Goal: Transaction & Acquisition: Purchase product/service

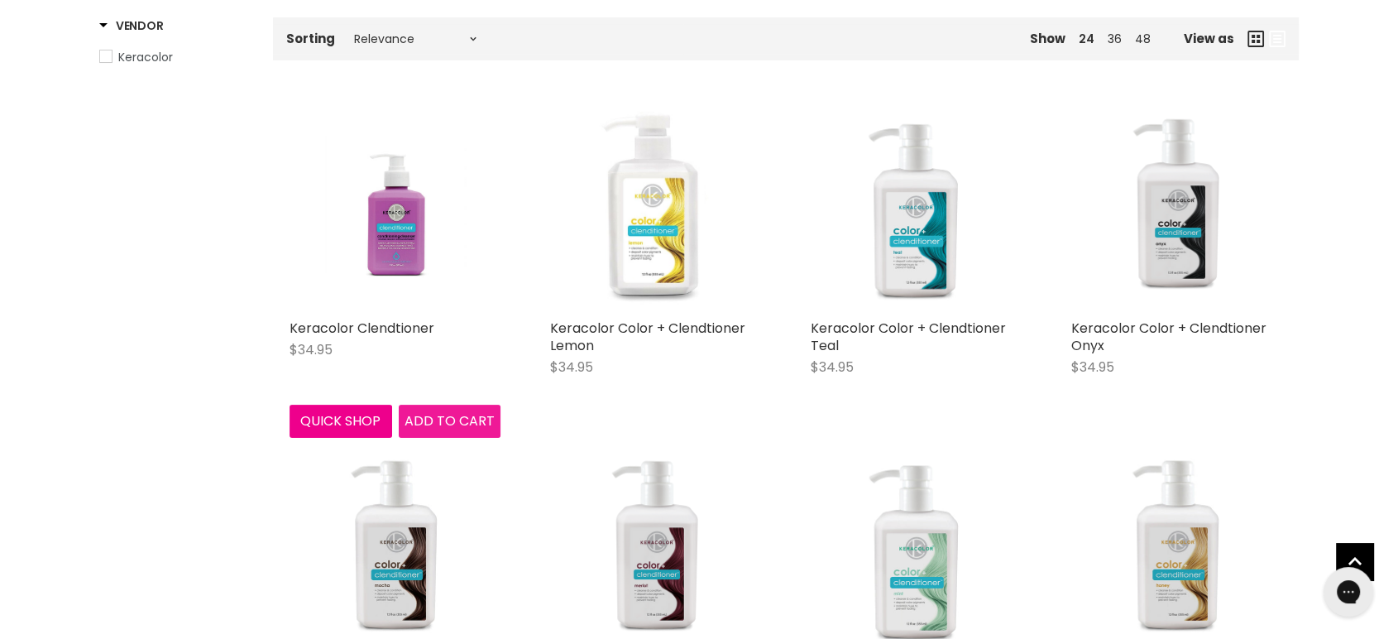
click at [444, 417] on span "Add to cart" at bounding box center [449, 420] width 90 height 19
click at [410, 260] on img "Main content" at bounding box center [395, 205] width 141 height 211
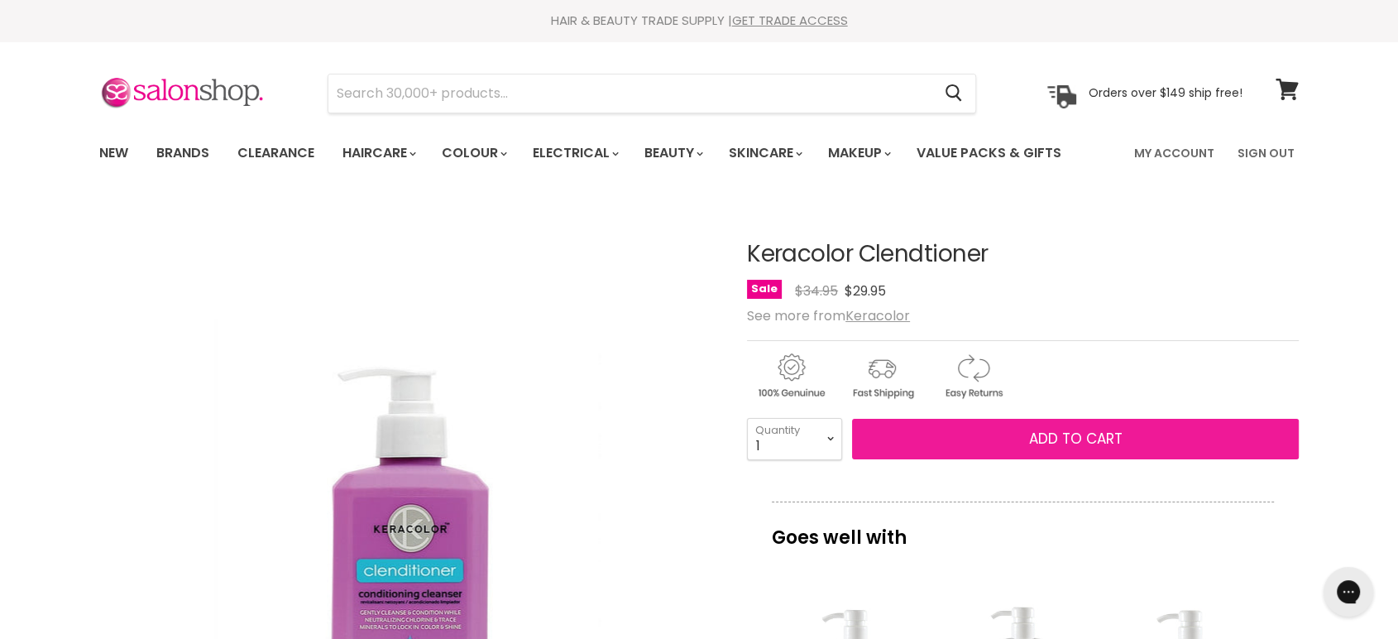
click at [1079, 433] on span "Add to cart" at bounding box center [1075, 438] width 93 height 20
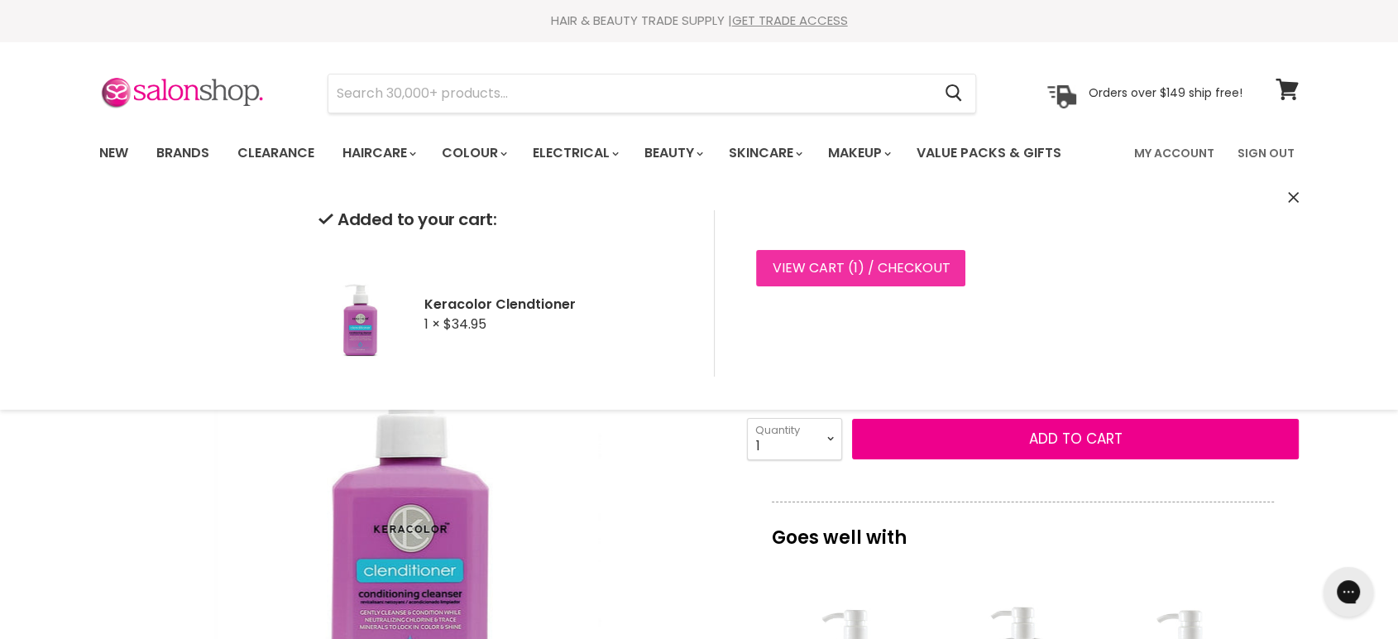
click at [865, 262] on link "View cart ( 1 ) / Checkout" at bounding box center [860, 268] width 209 height 36
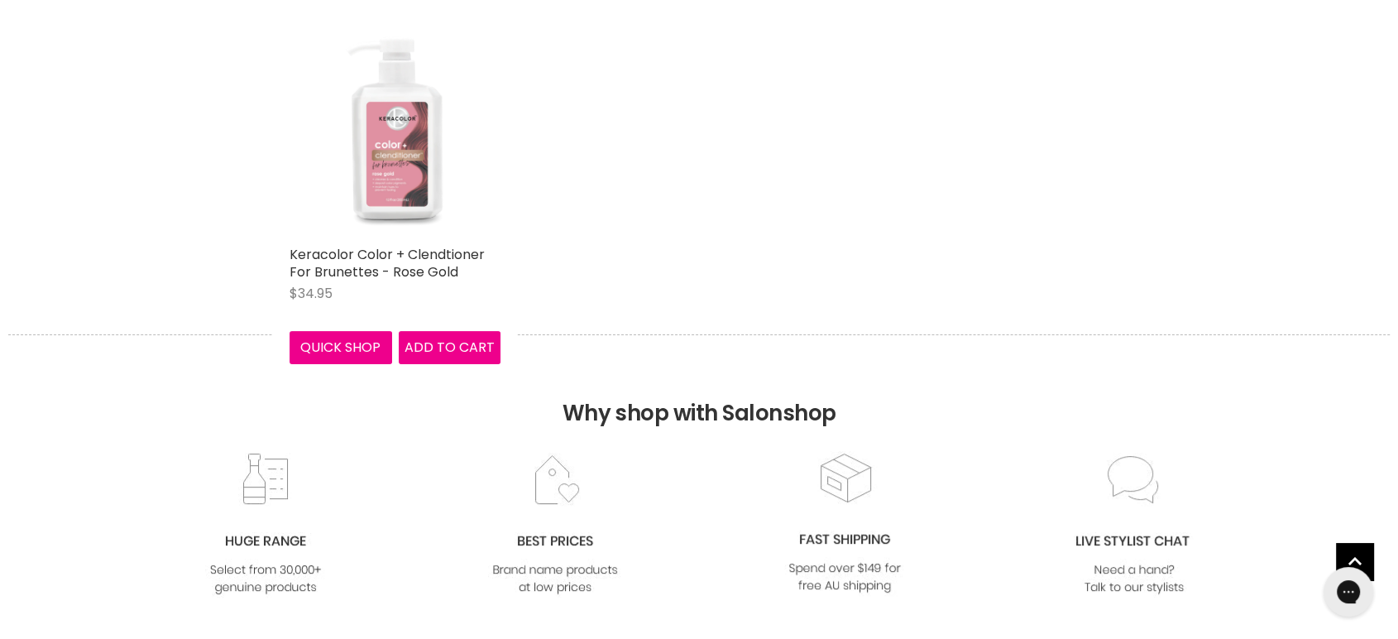
drag, startPoint x: 0, startPoint y: 0, endPoint x: 387, endPoint y: 171, distance: 423.3
click at [387, 171] on img "Main content" at bounding box center [395, 131] width 211 height 211
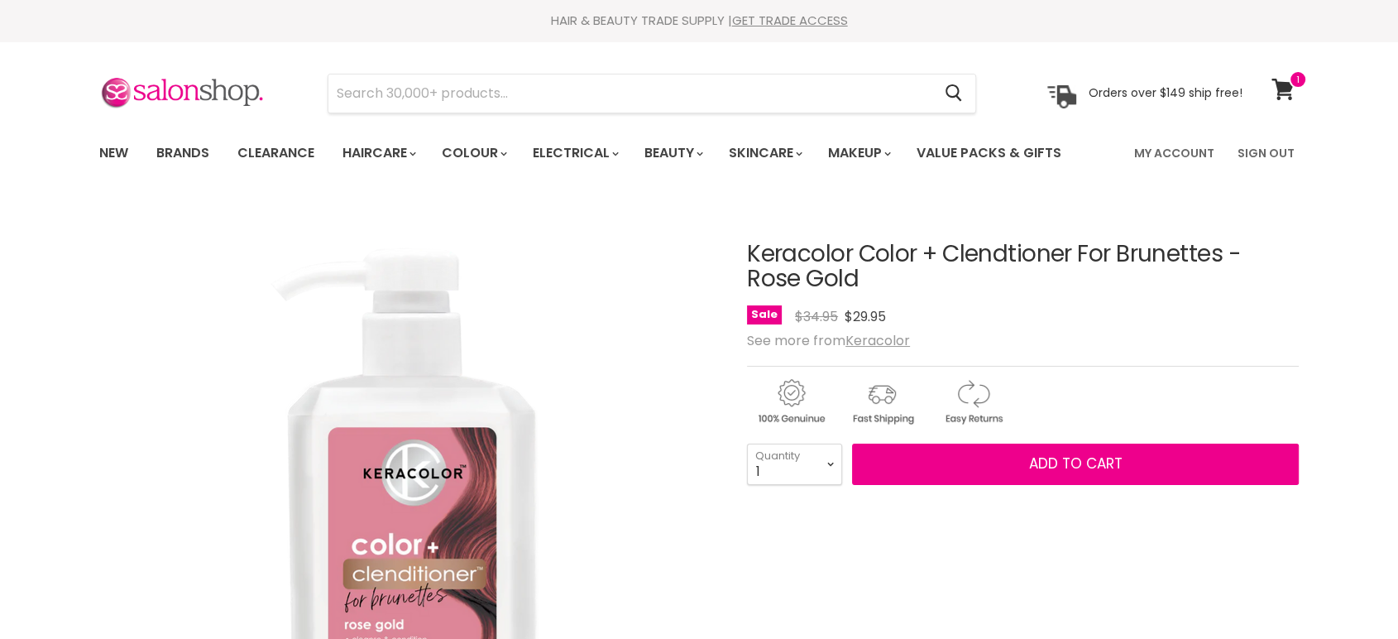
click at [1046, 456] on span "Add to cart" at bounding box center [1075, 463] width 93 height 20
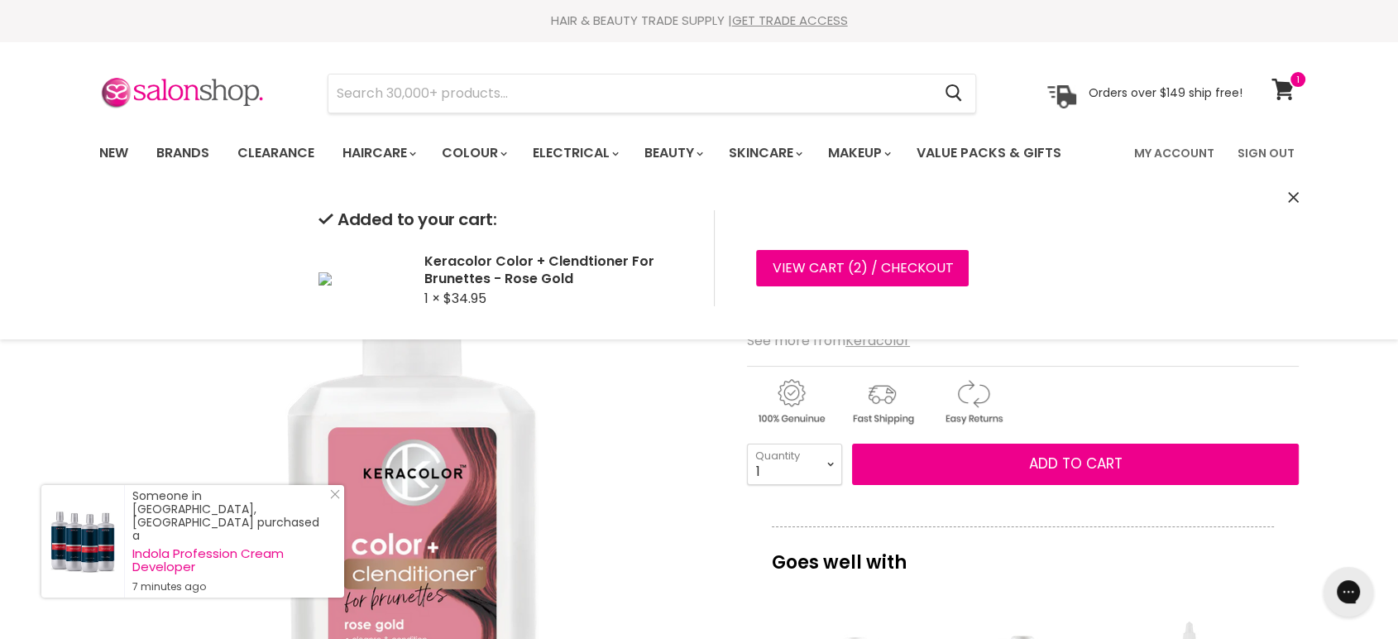
click at [1285, 188] on div "Added to your cart: Keracolor Color + Clendtioner For Brunettes - Rose Gold 1 ×…" at bounding box center [699, 258] width 1241 height 162
click at [1292, 193] on icon "Close" at bounding box center [1293, 197] width 11 height 11
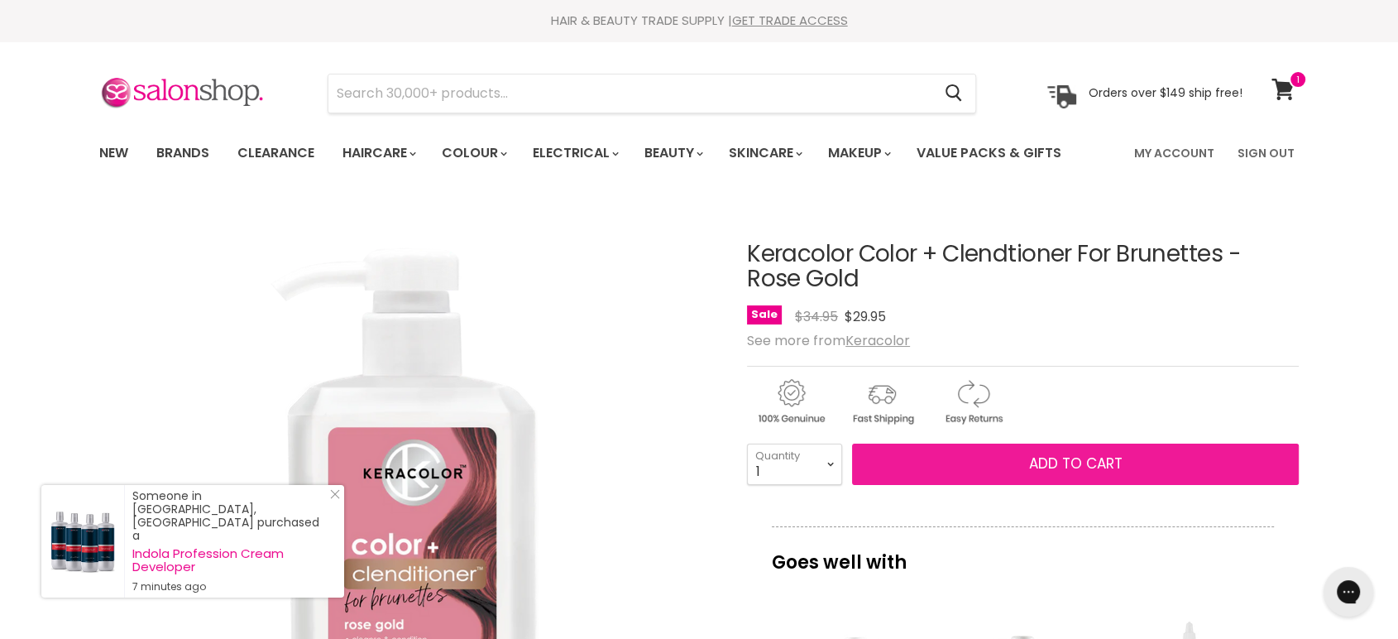
click at [1042, 466] on span "Add to cart" at bounding box center [1075, 463] width 93 height 20
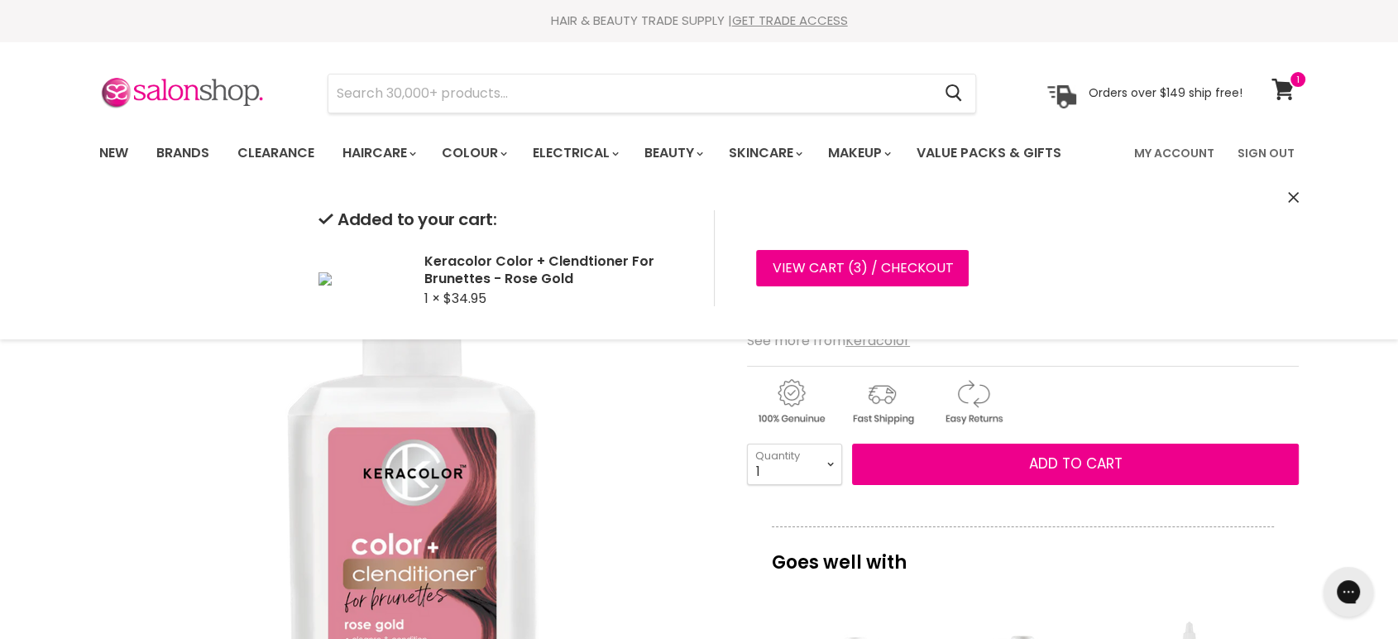
click at [1292, 192] on icon "Close" at bounding box center [1293, 197] width 11 height 11
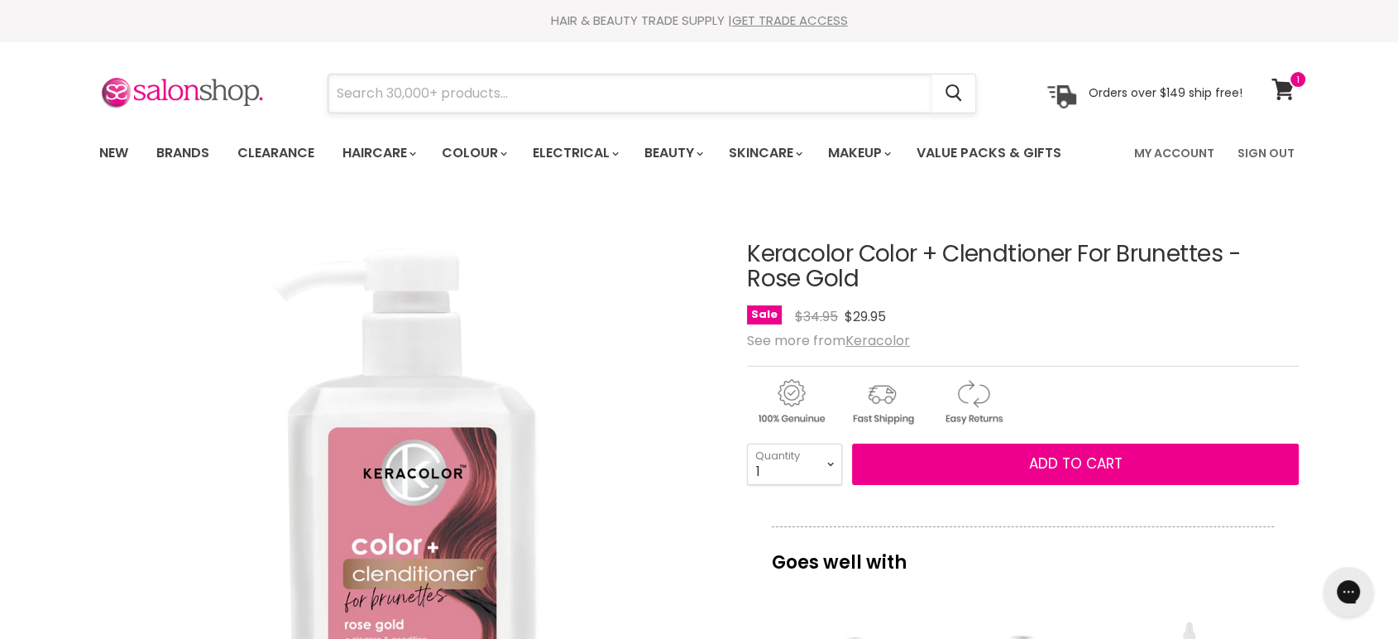
paste input "Keracolor Color + Clendtioner For Brunettes - Purple"
type input "Keracolor Color + Clendtioner For Brunettes - Purple"
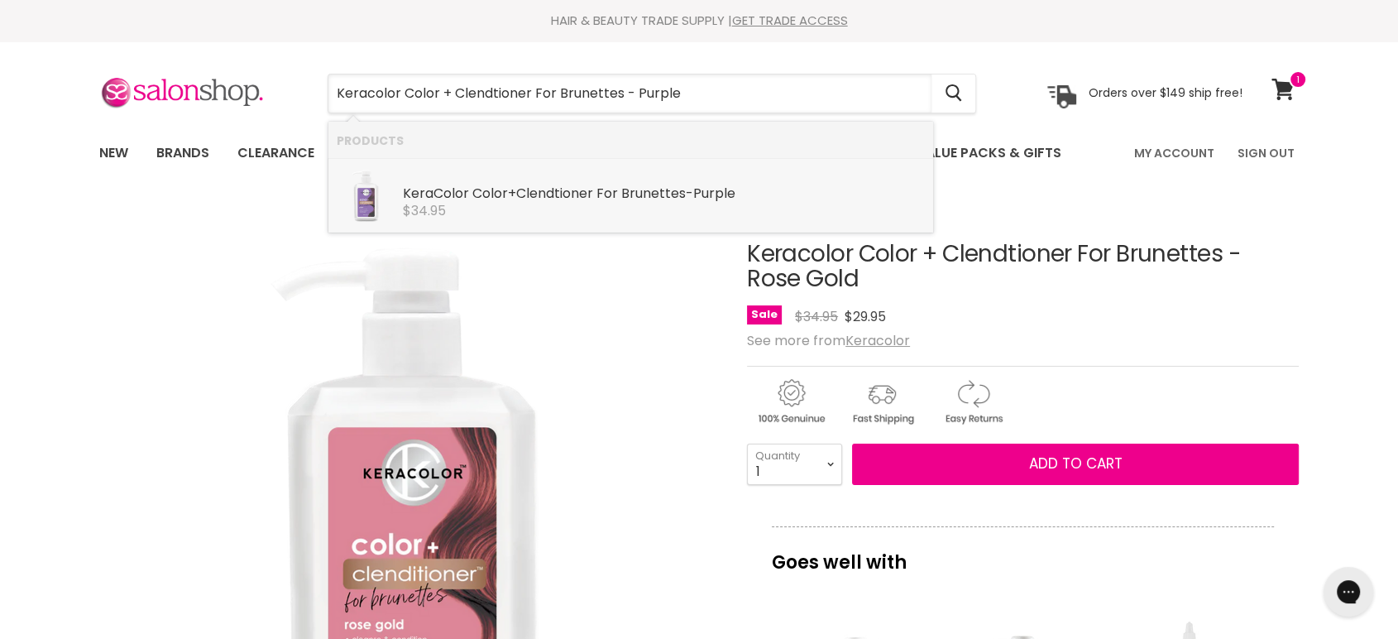
click at [466, 197] on b "Color" at bounding box center [451, 193] width 36 height 19
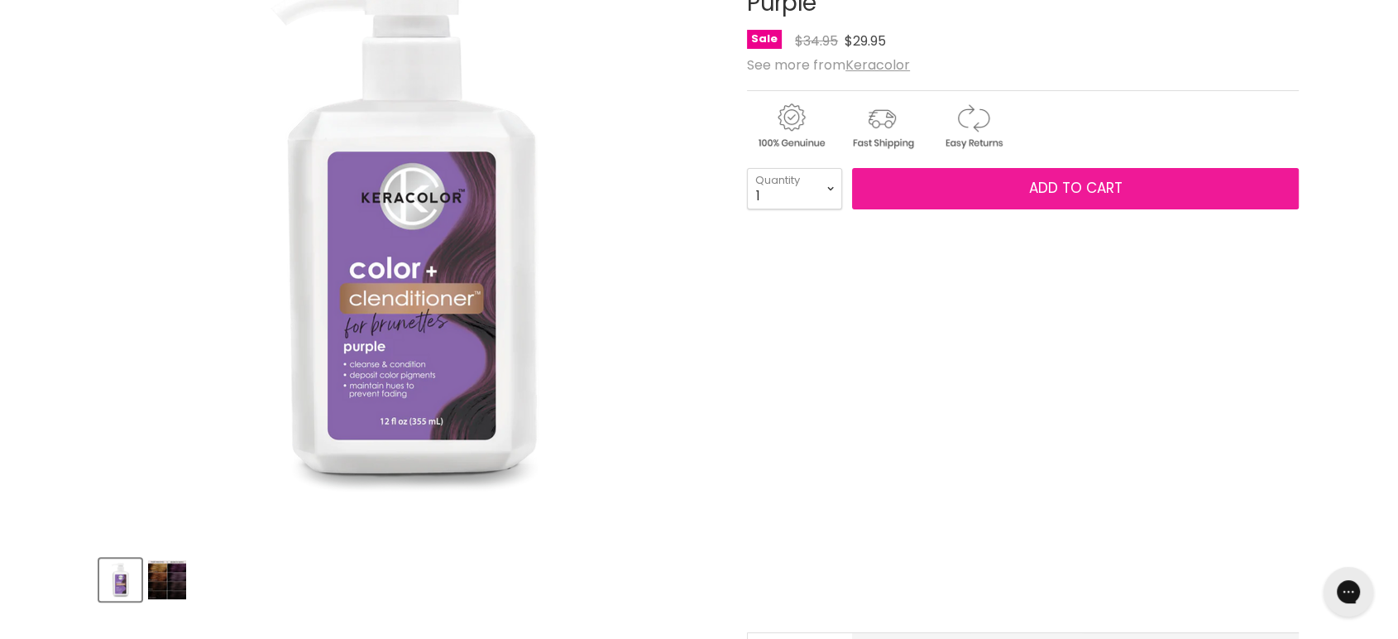
click at [999, 181] on button "Add to cart" at bounding box center [1075, 188] width 447 height 41
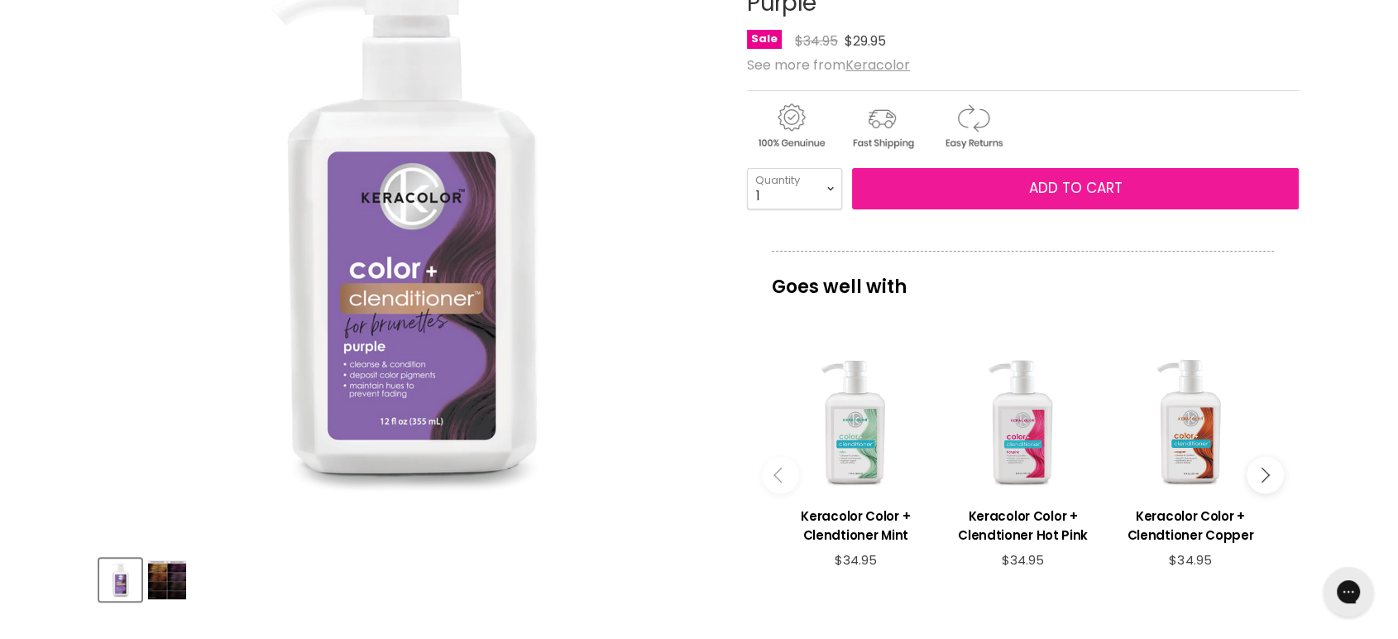
click at [1054, 183] on span "Add to cart" at bounding box center [1075, 188] width 93 height 20
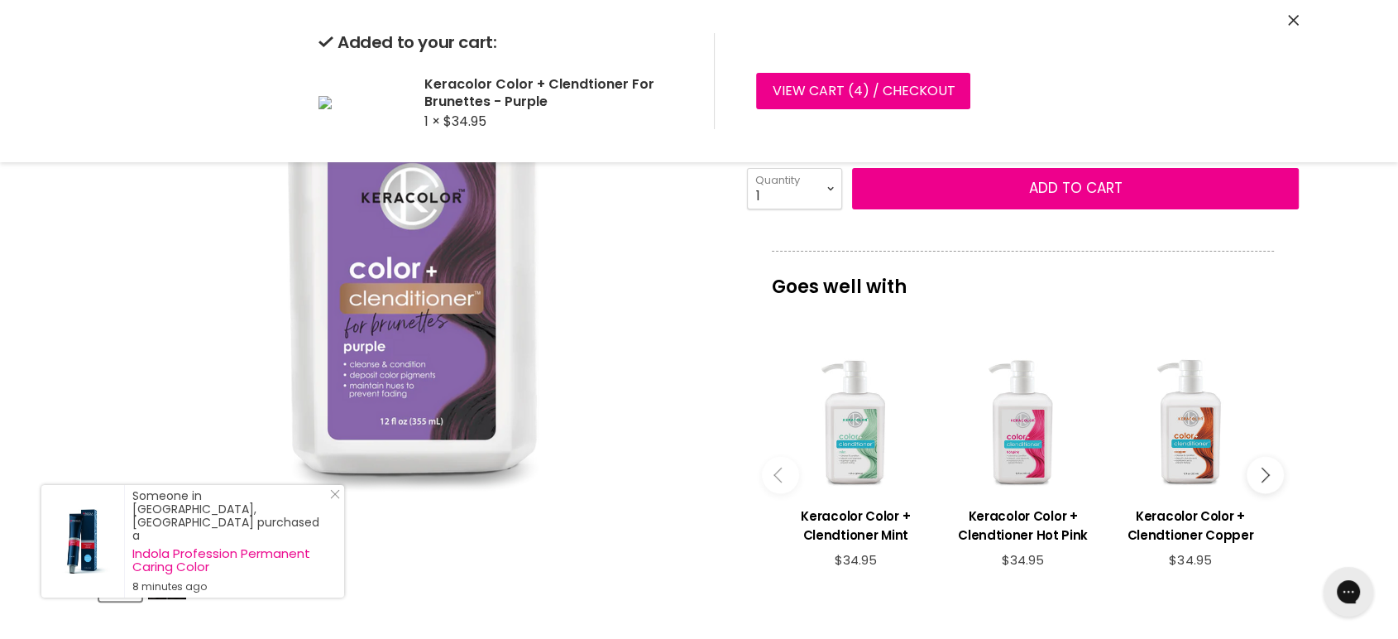
click at [1286, 18] on div "Added to your cart: Keracolor Color + Clendtioner For Brunettes - Purple 1 × $3…" at bounding box center [699, 81] width 1241 height 162
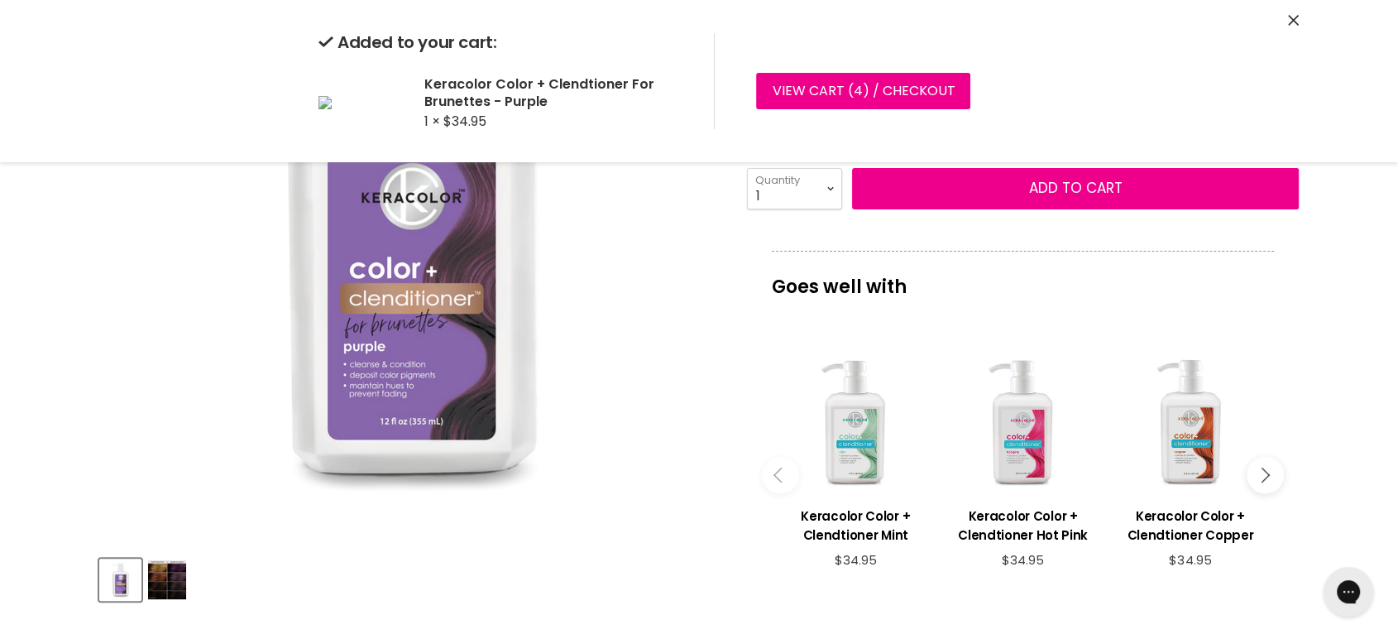
click at [1292, 22] on icon "Close" at bounding box center [1293, 20] width 11 height 11
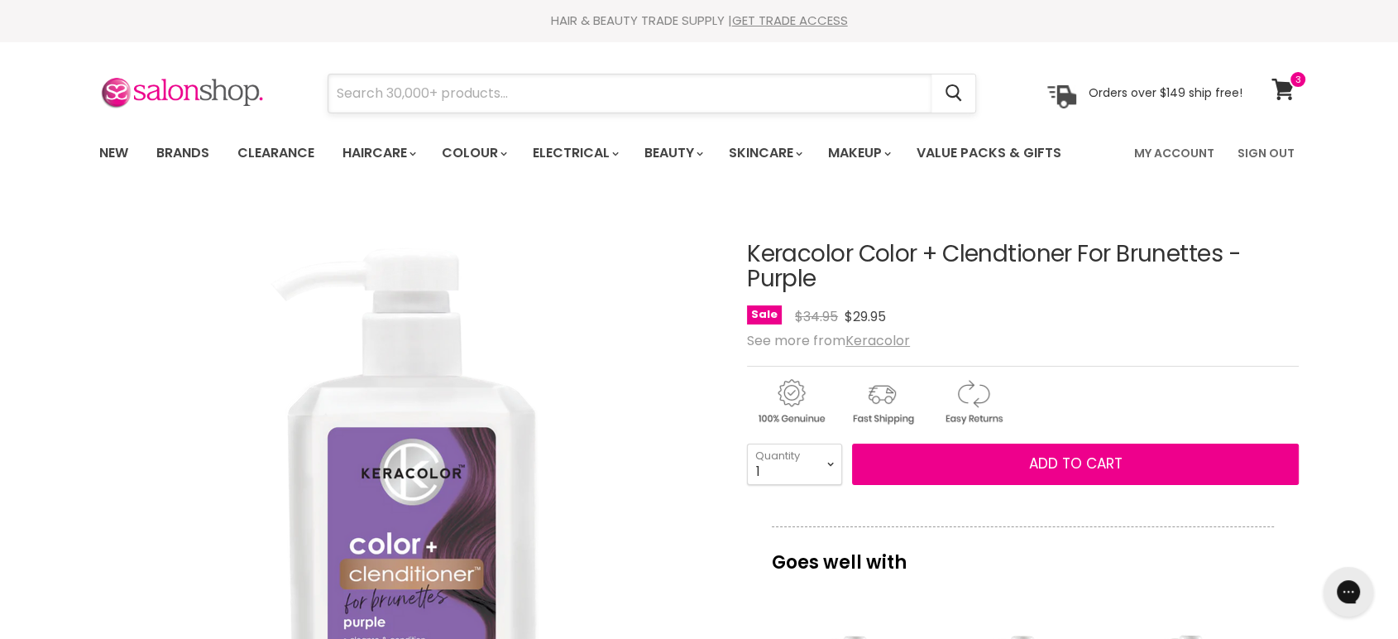
paste input "Keracolor Color + Clenditoner Auburn"
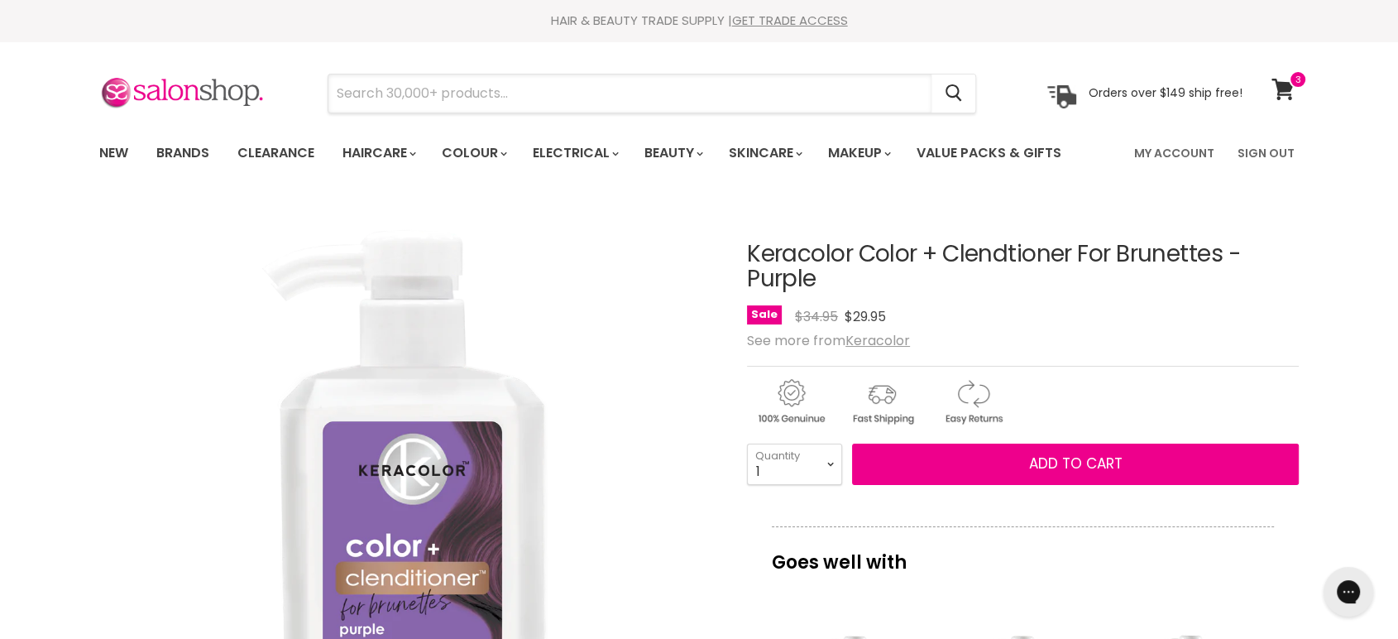
type input "Keracolor Color + Clenditoner Auburn"
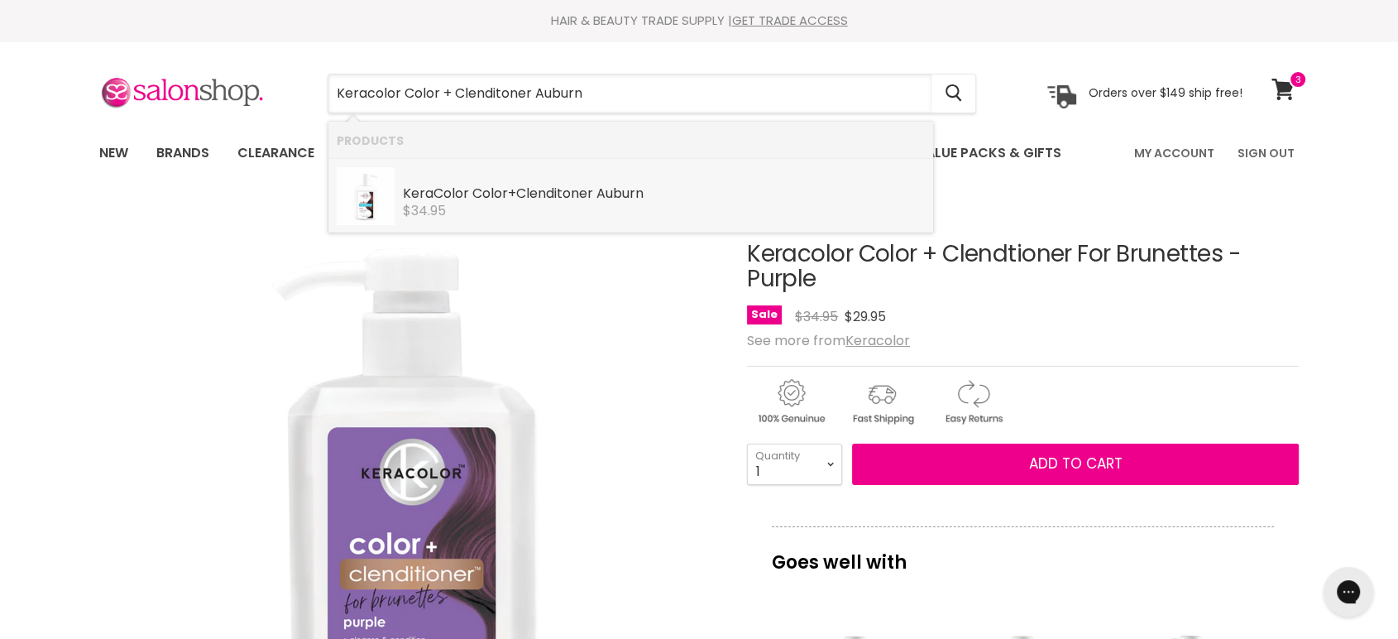
click at [518, 194] on div "Kera Color Color + Clenditoner Auburn" at bounding box center [664, 194] width 522 height 17
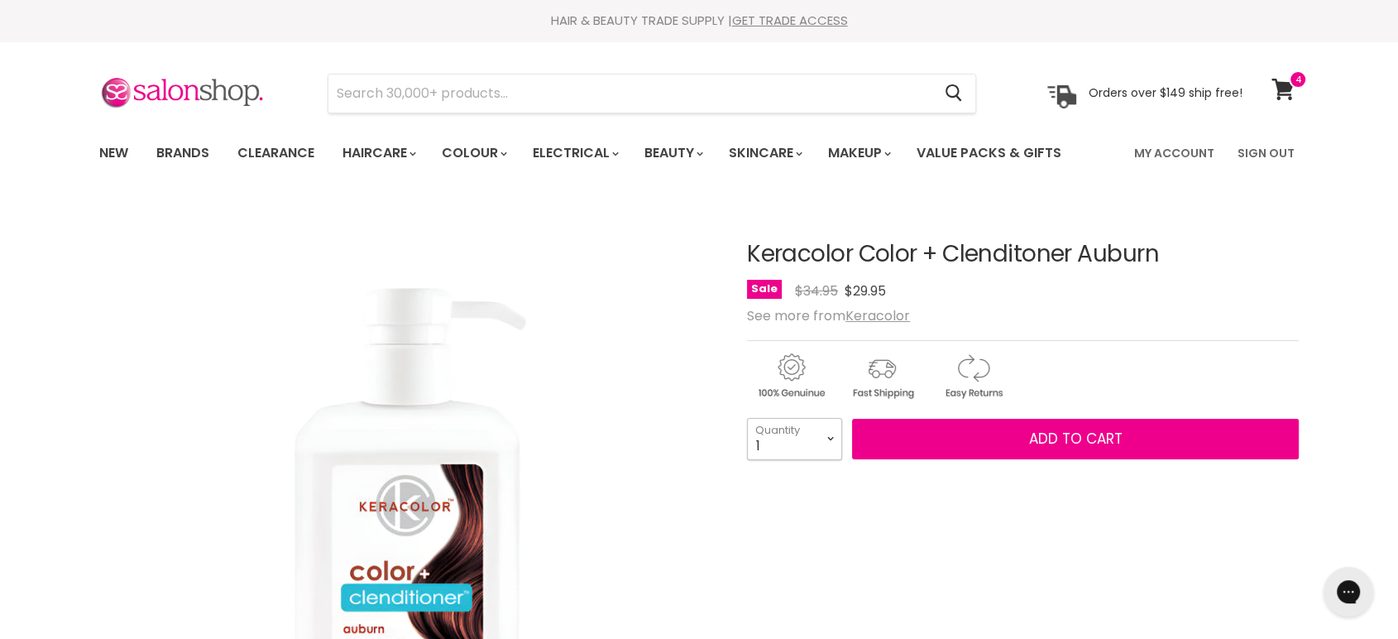
click at [821, 440] on select "1 2 3 4 5 6 7 8 9 10+" at bounding box center [794, 438] width 95 height 41
select select "2"
click at [747, 418] on select "1 2 3 4 5 6 7 8 9 10+" at bounding box center [794, 438] width 95 height 41
type input "2"
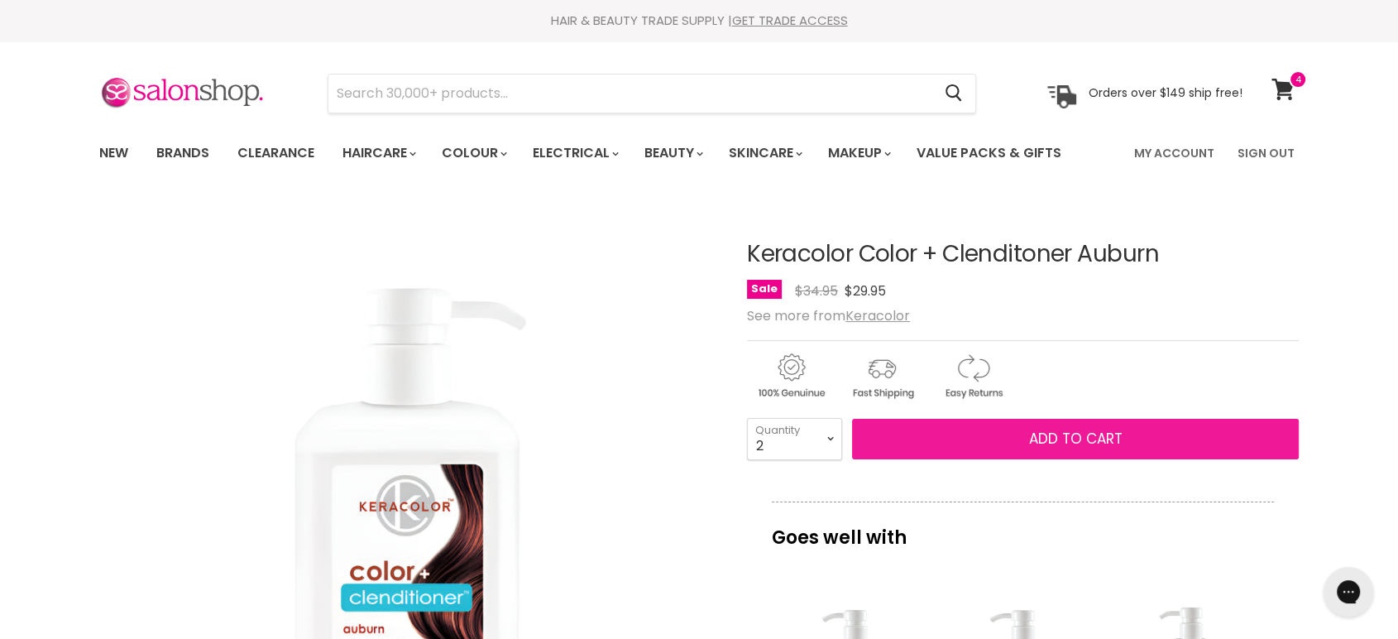
click at [1055, 421] on button "Add to cart" at bounding box center [1075, 439] width 447 height 41
click at [1060, 442] on span "Add to cart" at bounding box center [1075, 438] width 93 height 20
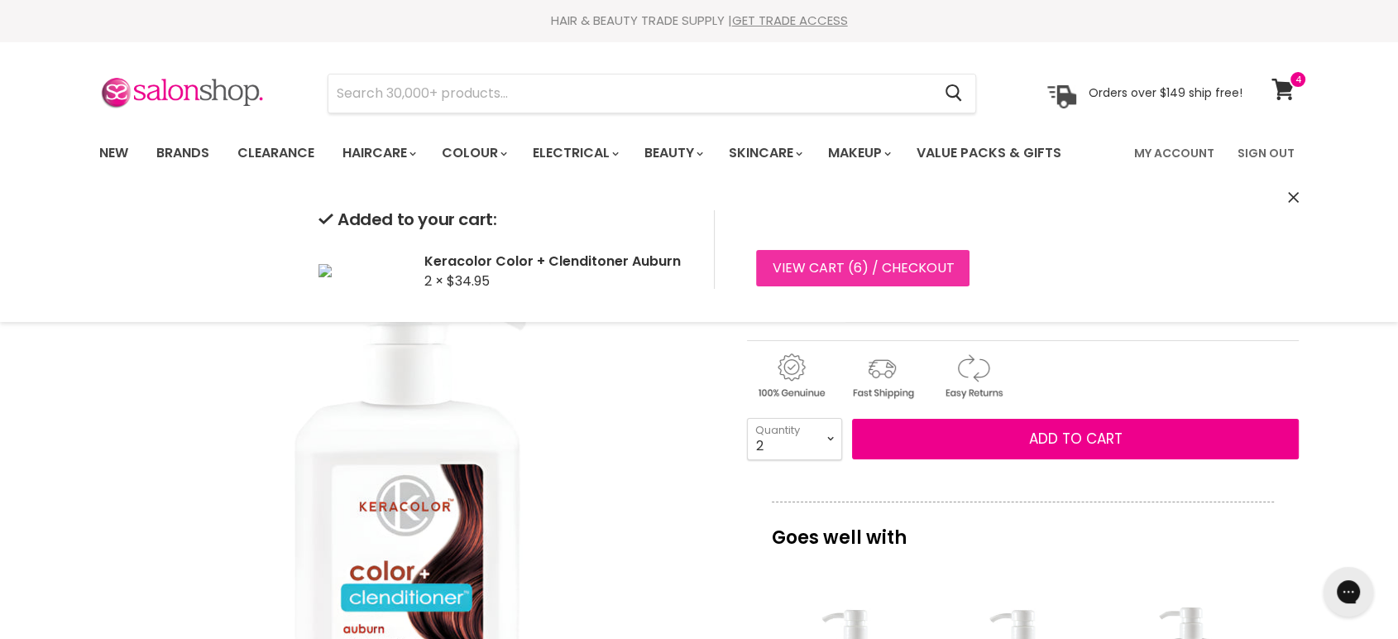
click at [874, 268] on link "View cart ( 6 ) / Checkout" at bounding box center [862, 268] width 213 height 36
